Goal: Transaction & Acquisition: Purchase product/service

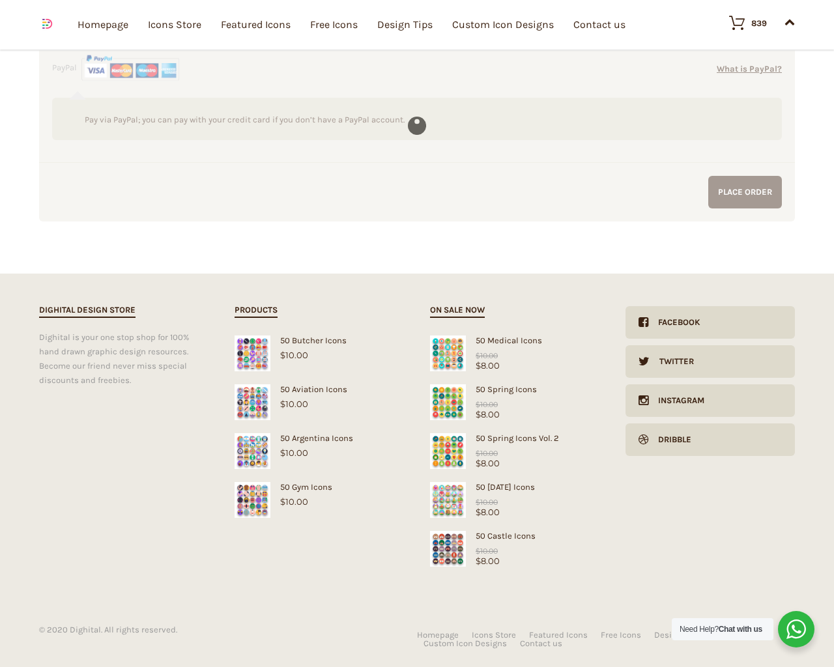
scroll to position [2712, 0]
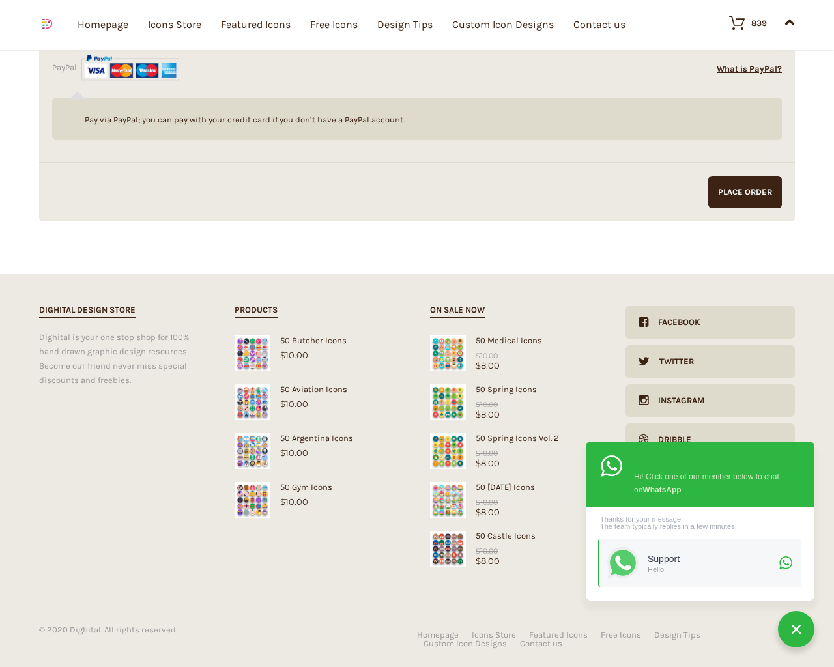
type input "KfnqDuxw"
type input "Testing"
type input "[STREET_ADDRESS]"
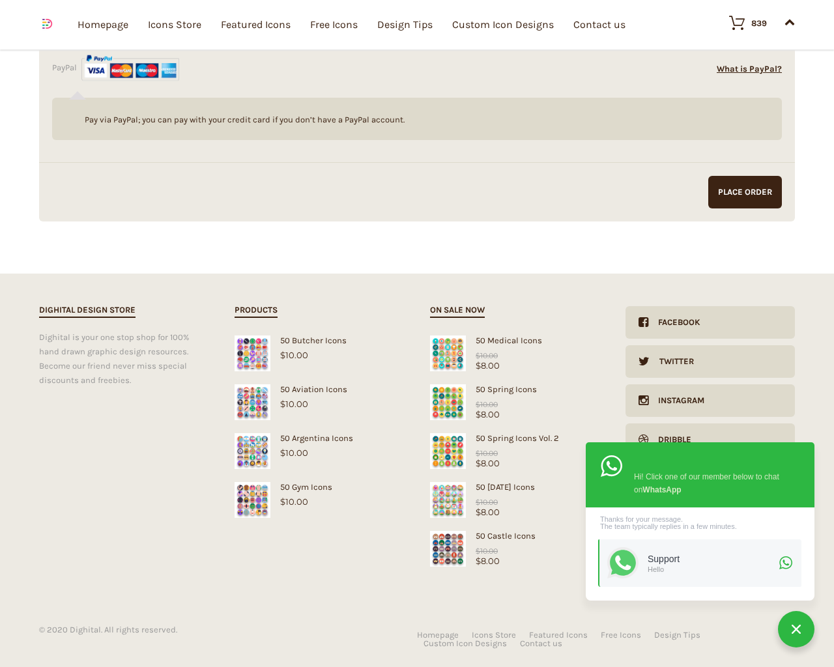
type input "94102"
type input "[GEOGRAPHIC_DATA]"
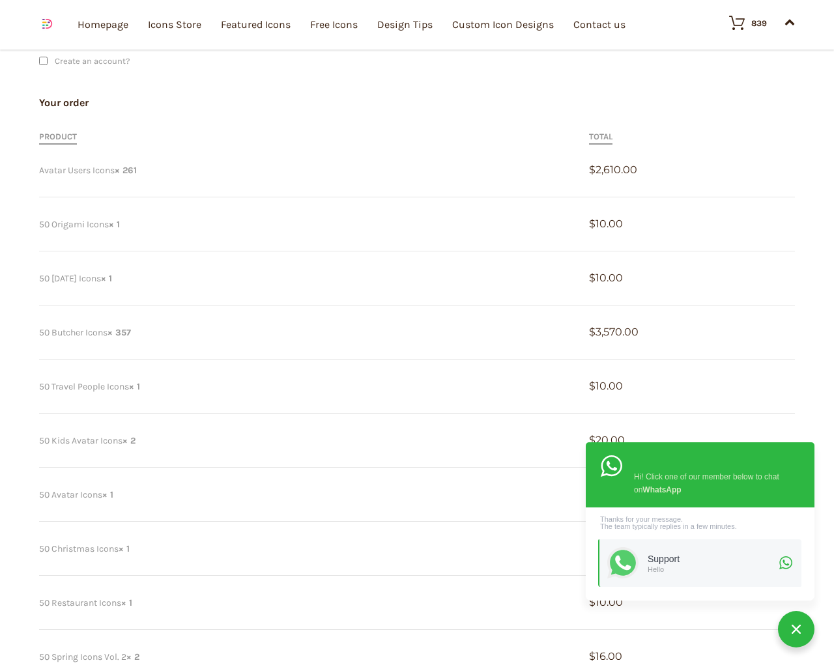
scroll to position [275, 0]
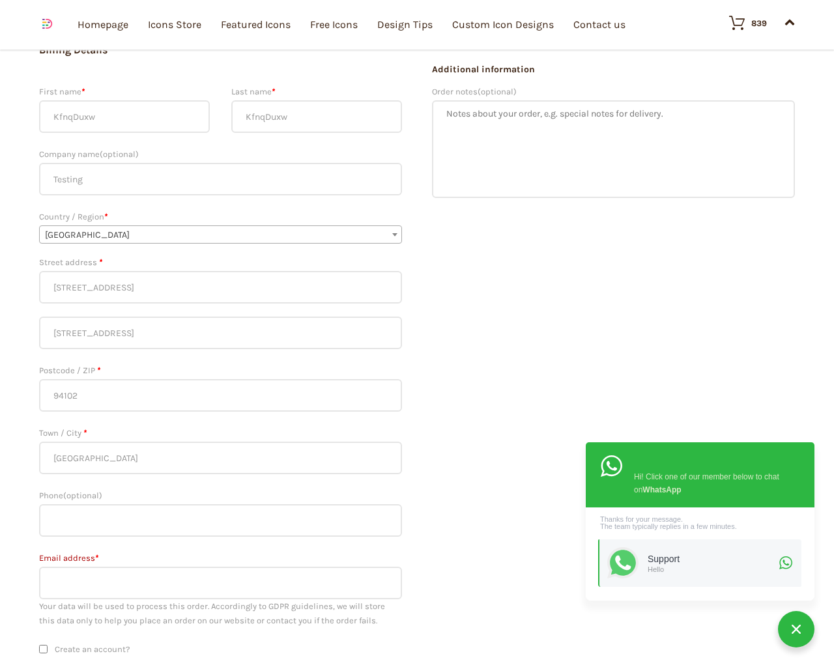
type input "[PHONE_NUMBER]"
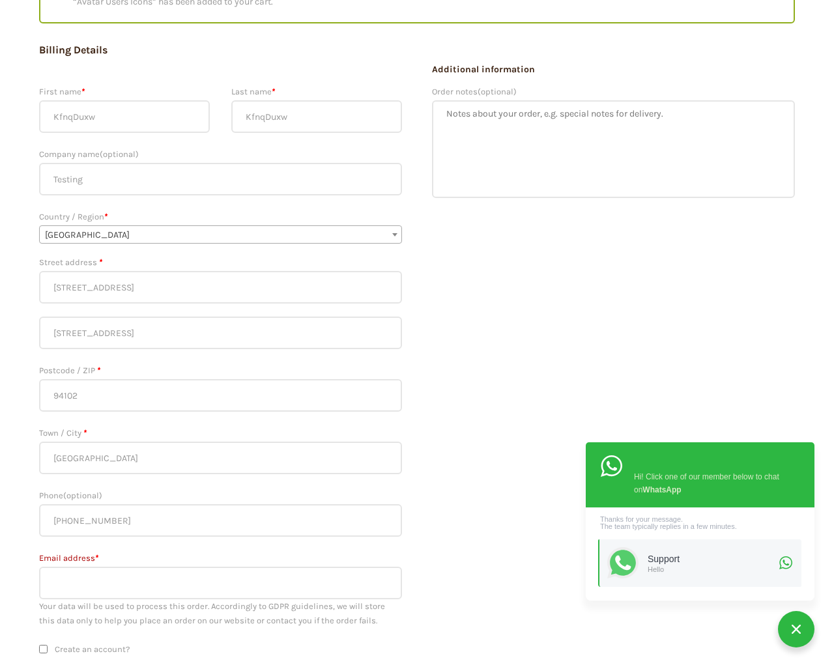
scroll to position [176, 0]
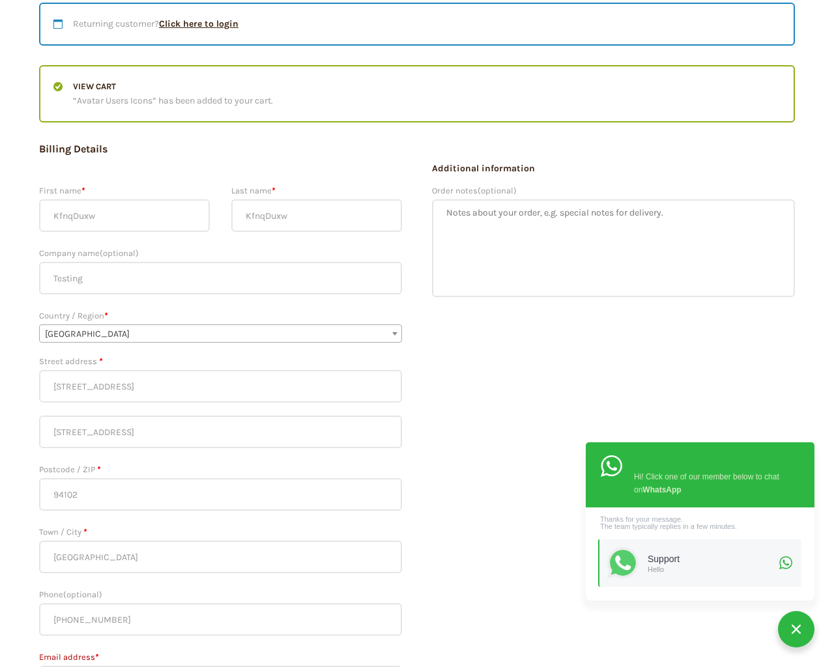
type input "[EMAIL_ADDRESS][DOMAIN_NAME]"
checkbox input "false"
type textarea "1"
type input "1"
type input "20"
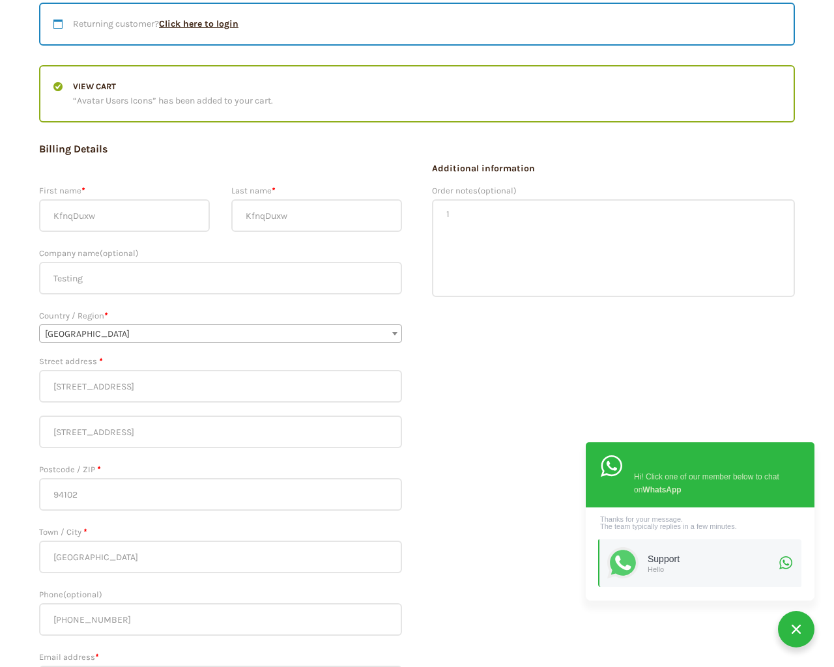
checkbox input "false"
type input "KfnqDuxw"
checkbox input "false"
type input "[EMAIL_ADDRESS][DOMAIN_NAME]"
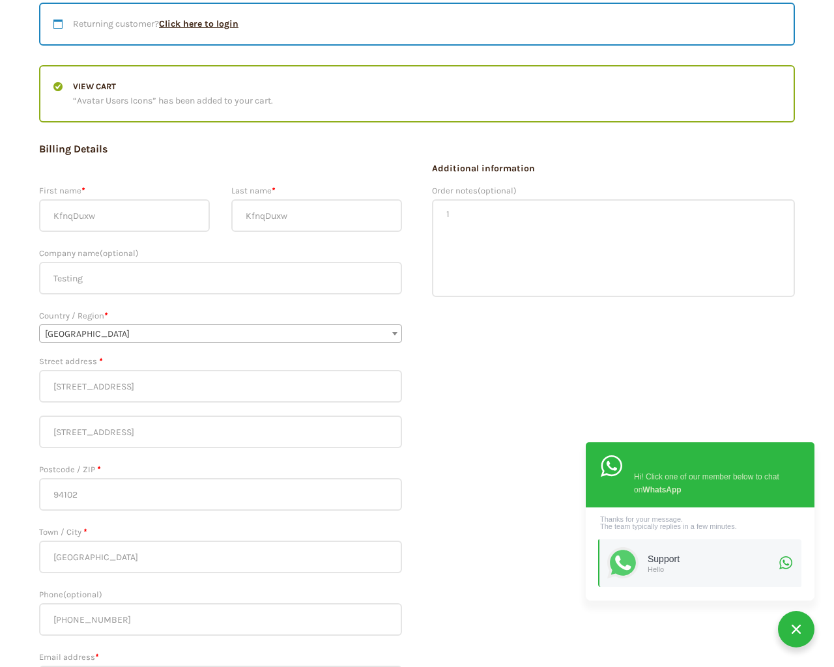
type input "[EMAIL_ADDRESS][DOMAIN_NAME]"
checkbox input "false"
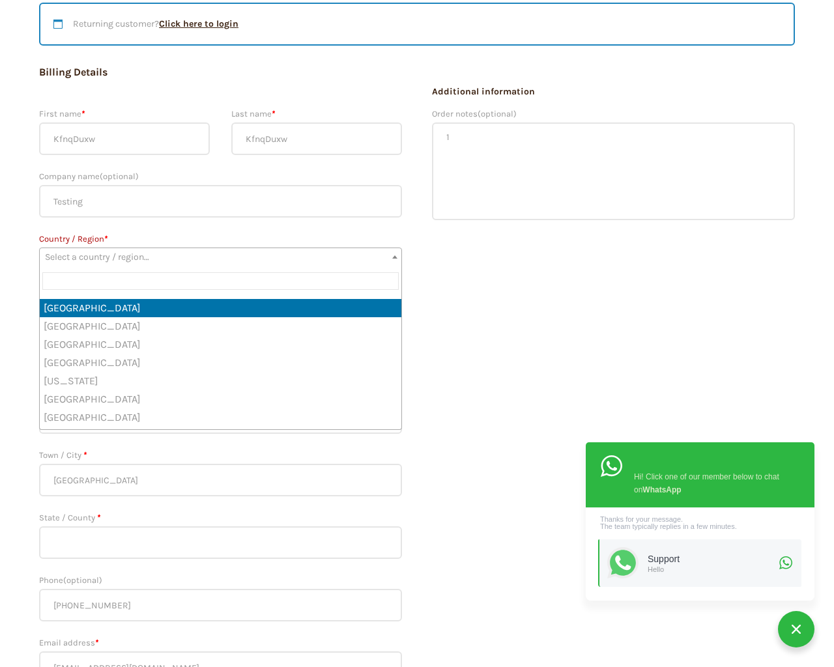
scroll to position [0, 0]
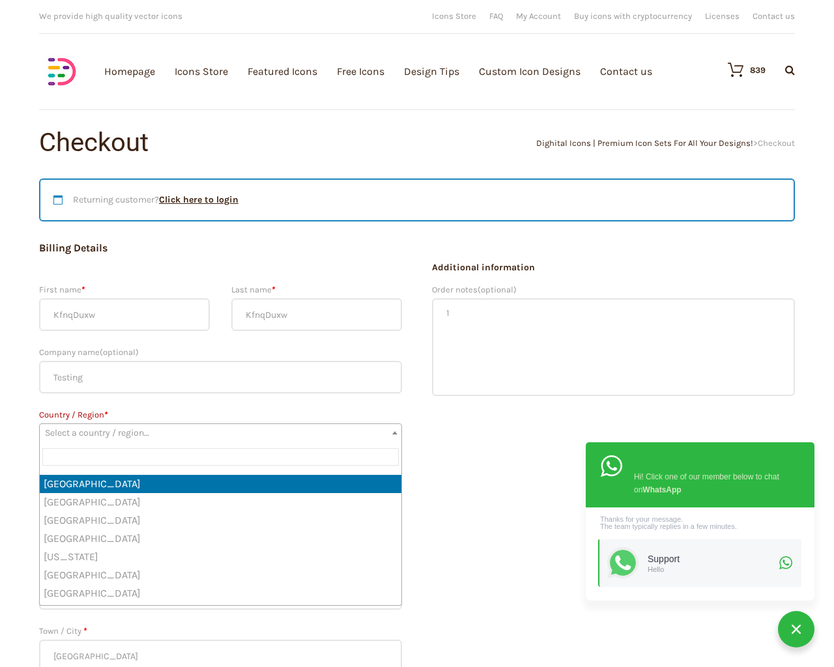
select select "DZ"
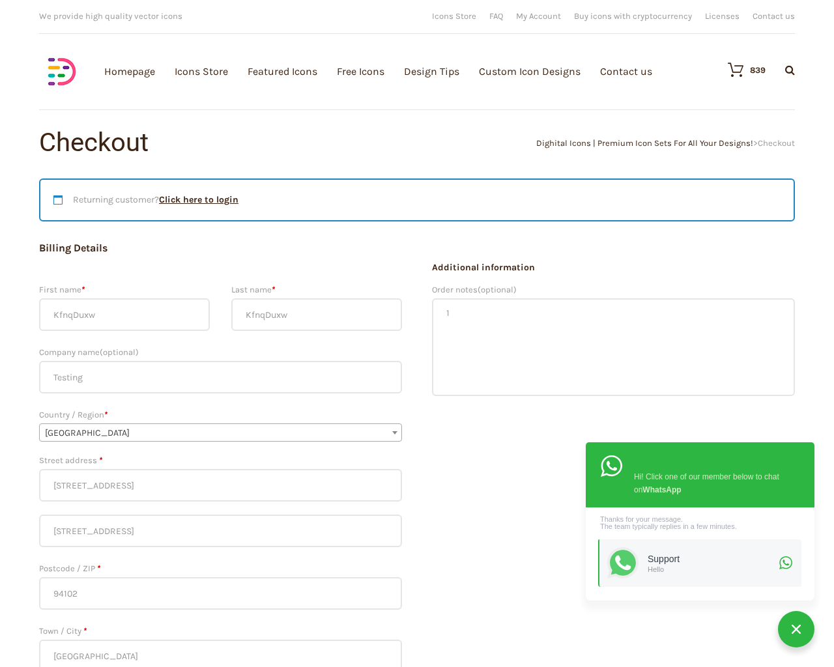
select select "DZ-05"
select select "AF"
select select "AL"
select select "AS"
type input "NY"
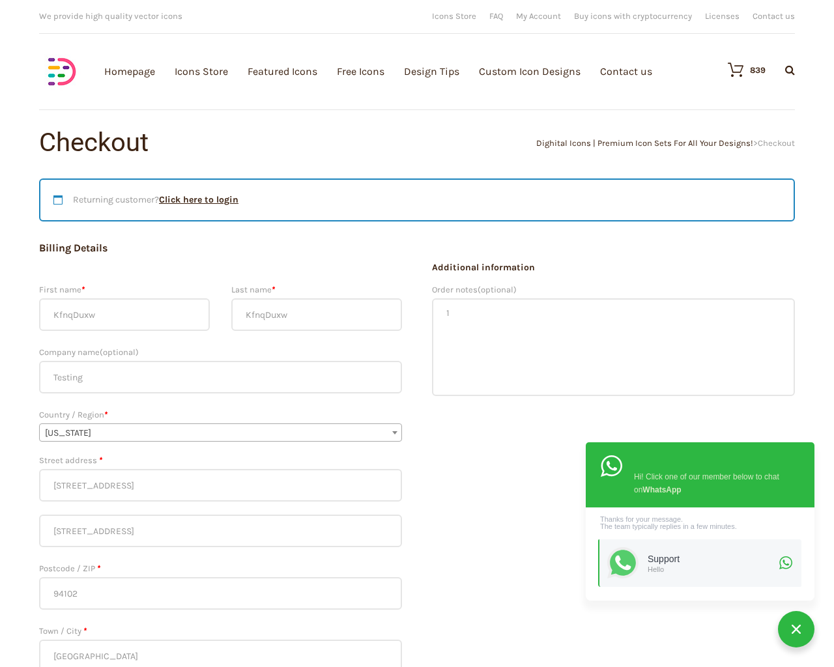
select select "dark"
type input "1"
select select "dark"
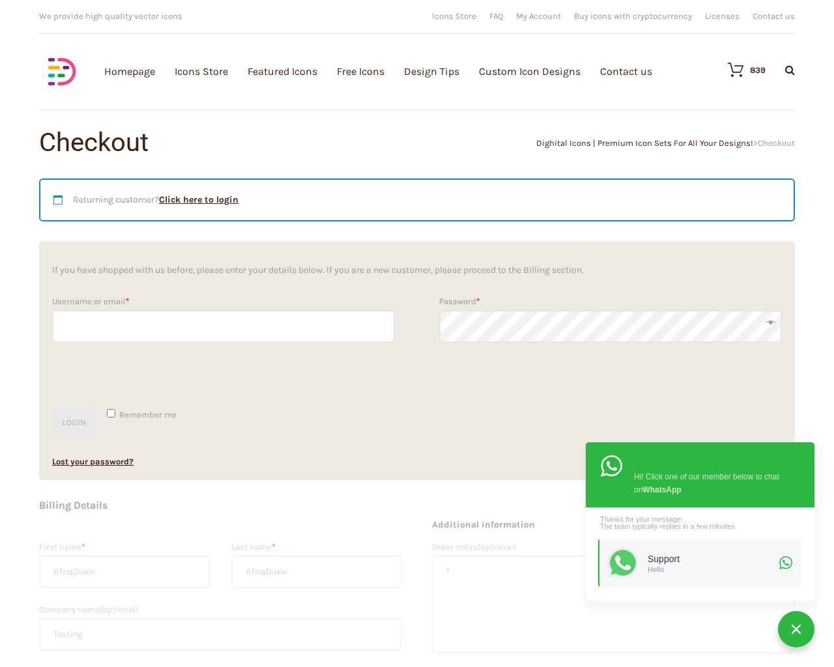
type input "KfnqDuxw"
checkbox input "false"
click at [385, 354] on input "Hide Price" at bounding box center [389, 358] width 8 height 8
checkbox input "true"
click at [385, 573] on input "Send me a copy of this e-mail" at bounding box center [389, 577] width 8 height 8
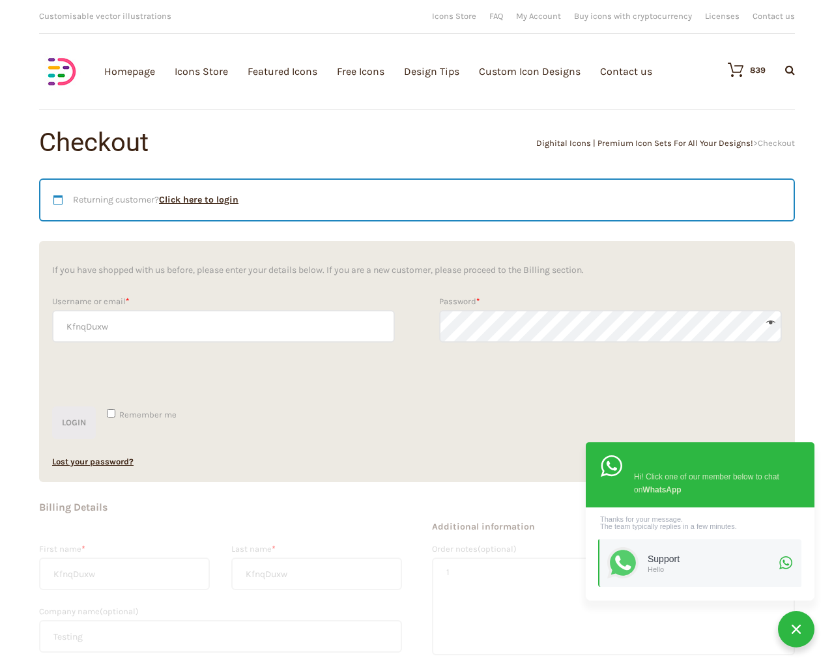
checkbox input "true"
